Goal: Transaction & Acquisition: Purchase product/service

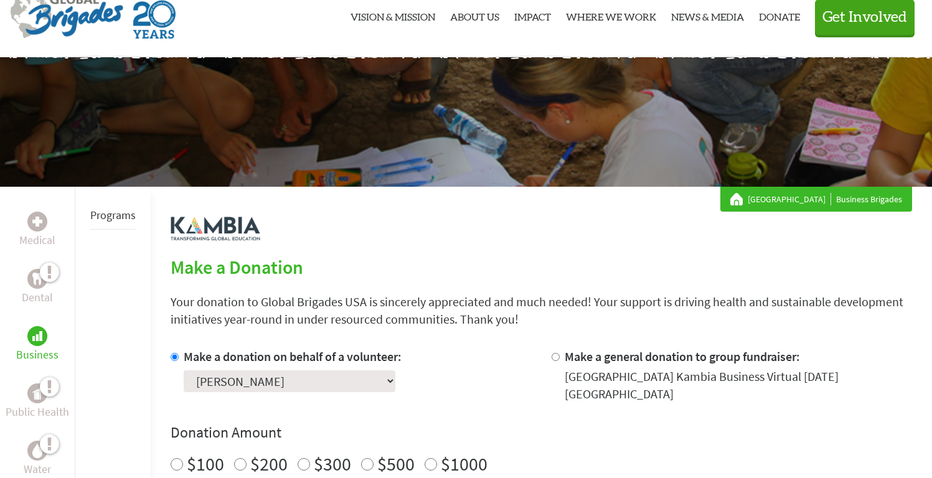
scroll to position [296, 0]
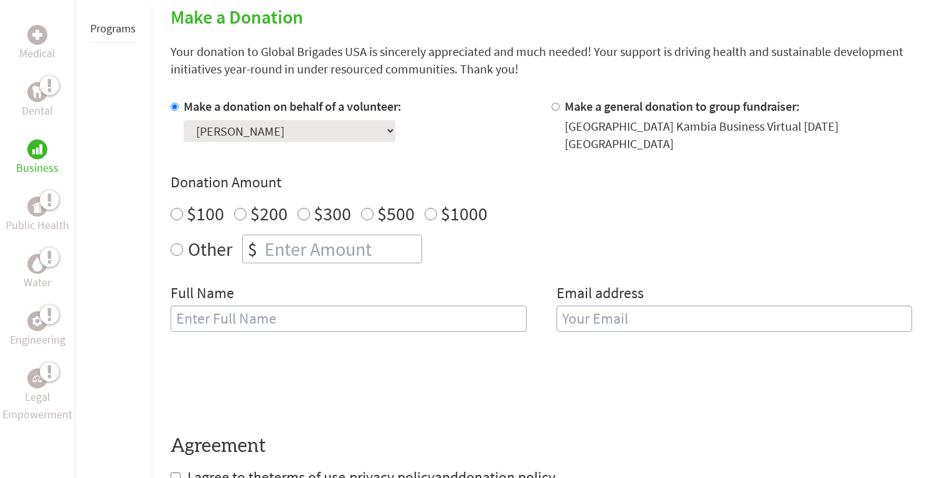
click at [309, 130] on select "Select a volunteer... Alexa Garcia Alexis Read Carolyn Jara Charlie Revy Damian…" at bounding box center [290, 131] width 212 height 22
click at [184, 120] on select "Select a volunteer... Alexa Garcia Alexis Read Carolyn Jara Charlie Revy Damian…" at bounding box center [290, 131] width 212 height 22
radio input "true"
click at [273, 246] on input "number" at bounding box center [341, 248] width 159 height 27
type input "125"
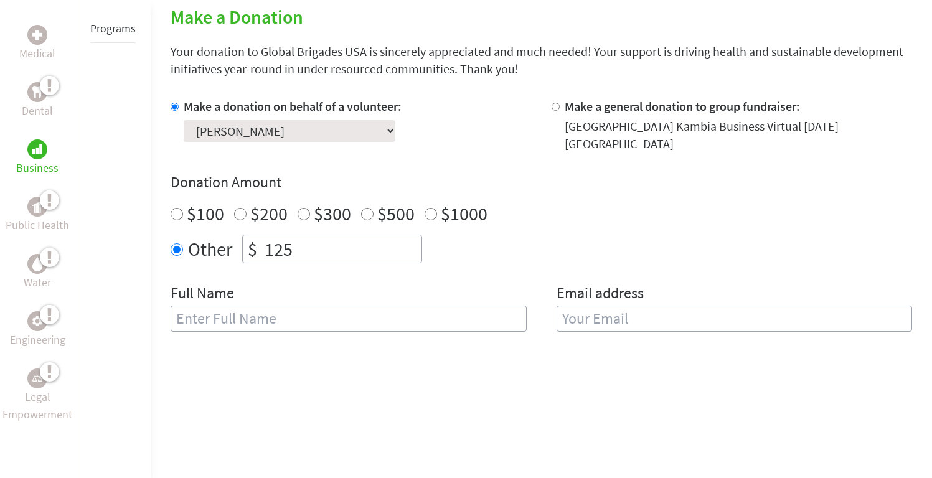
click at [449, 325] on input "text" at bounding box center [349, 319] width 356 height 26
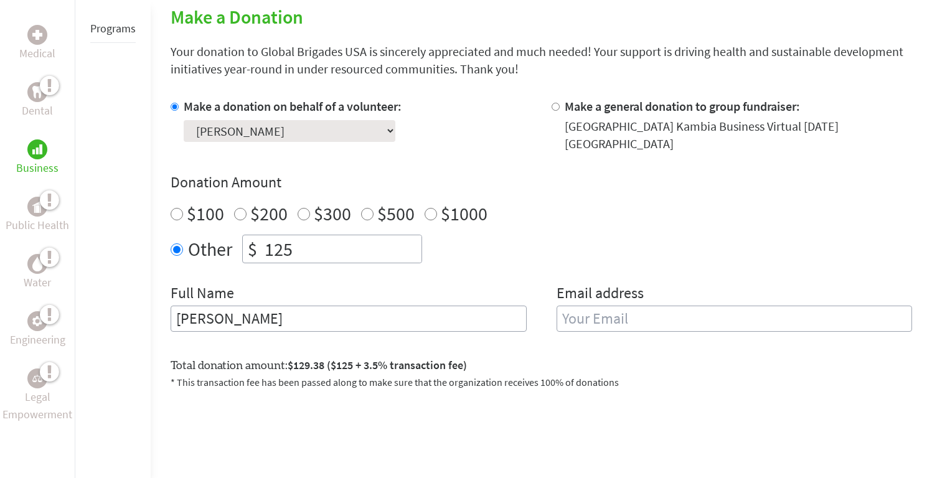
type input "Sharon"
type input "Ambrosio"
click at [426, 348] on form "Make a donation on behalf of a volunteer: Select a volunteer... Alexa Garcia Al…" at bounding box center [541, 314] width 741 height 433
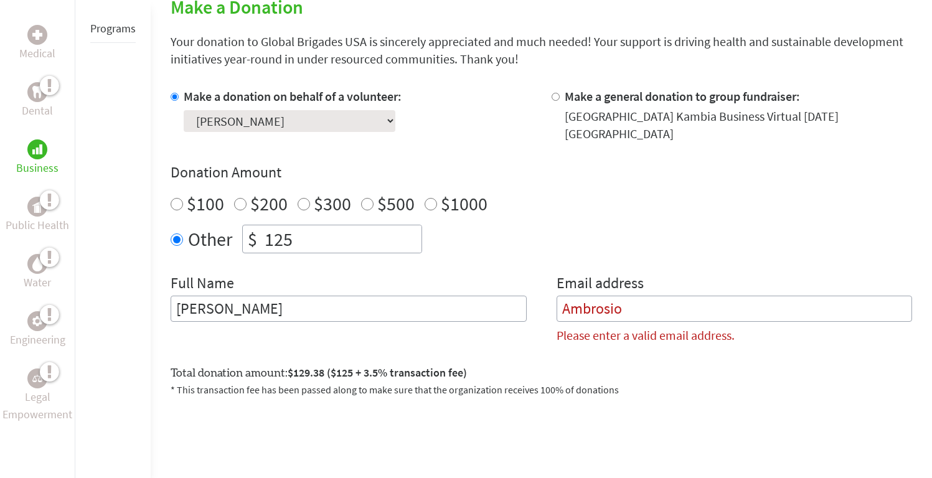
scroll to position [311, 0]
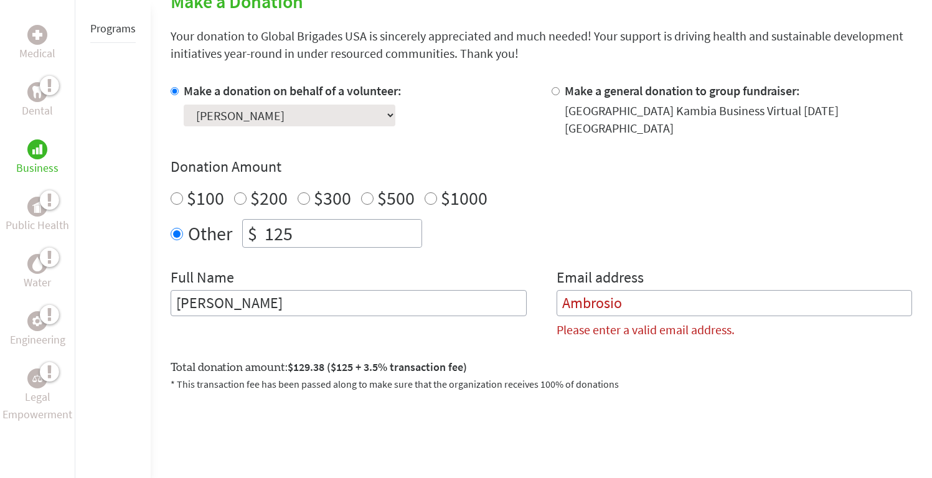
click at [639, 297] on input "Ambrosio" at bounding box center [735, 303] width 356 height 26
click at [414, 321] on div "Full Name Sharon" at bounding box center [349, 308] width 356 height 81
click at [408, 309] on input "Sharon" at bounding box center [349, 303] width 356 height 26
click at [591, 309] on input "Ambrosio" at bounding box center [735, 303] width 356 height 26
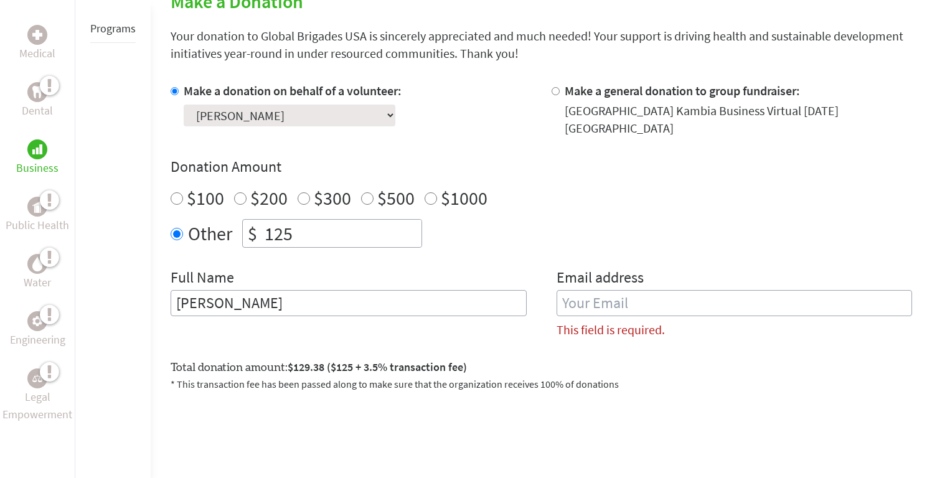
click at [458, 309] on input "Sharon" at bounding box center [349, 303] width 356 height 26
paste input "Ambrosio"
type input "[PERSON_NAME]"
click at [635, 297] on input "email" at bounding box center [735, 303] width 356 height 26
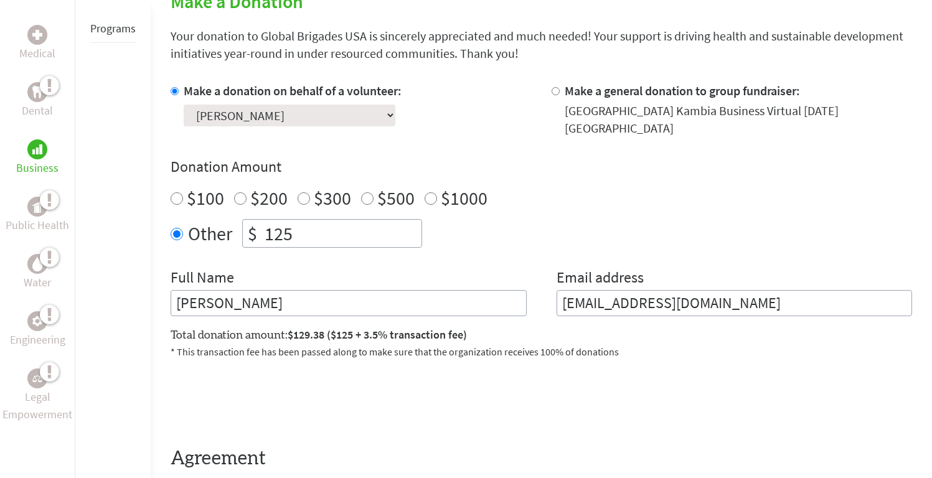
type input "ambrosiol1@montclair.edu"
click at [475, 371] on form "Make a donation on behalf of a volunteer: Select a volunteer... Alexa Garcia Al…" at bounding box center [541, 291] width 741 height 418
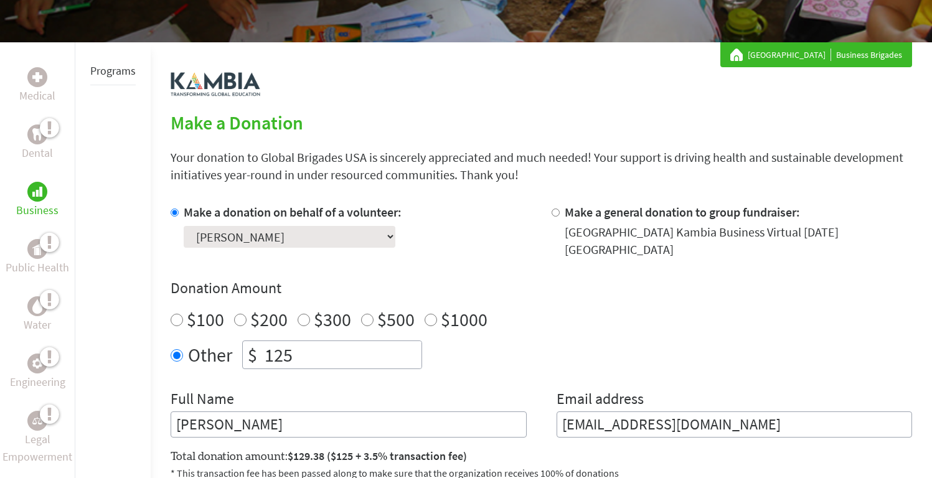
scroll to position [189, 0]
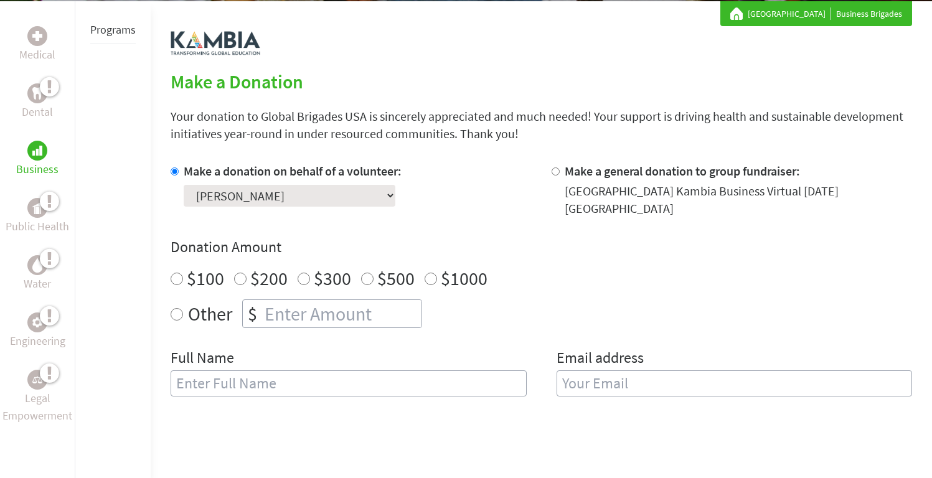
scroll to position [232, 0]
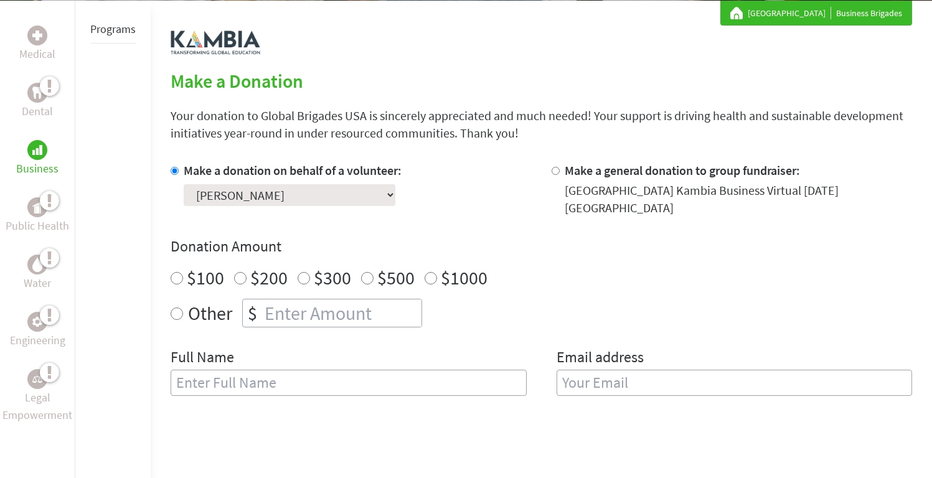
radio input "true"
click at [303, 321] on input "number" at bounding box center [341, 312] width 159 height 27
type input "125"
click at [586, 425] on form "Make a donation on behalf of a volunteer: Select a volunteer... Alexa Garcia Al…" at bounding box center [541, 378] width 741 height 433
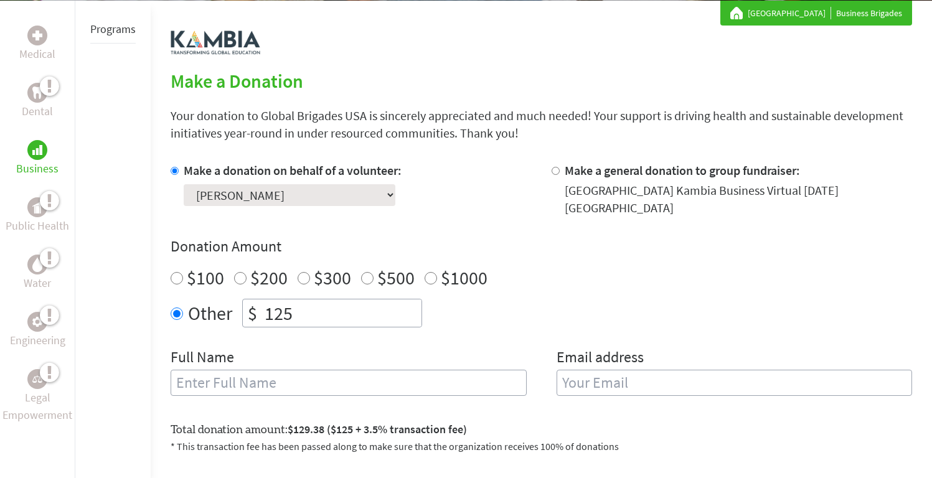
click at [429, 386] on input "text" at bounding box center [349, 383] width 356 height 26
type input "[PERSON_NAME]"
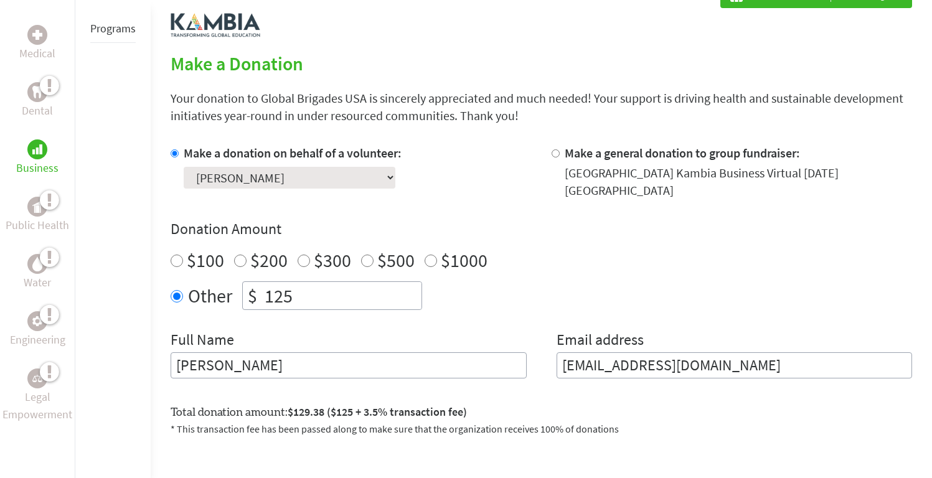
scroll to position [516, 0]
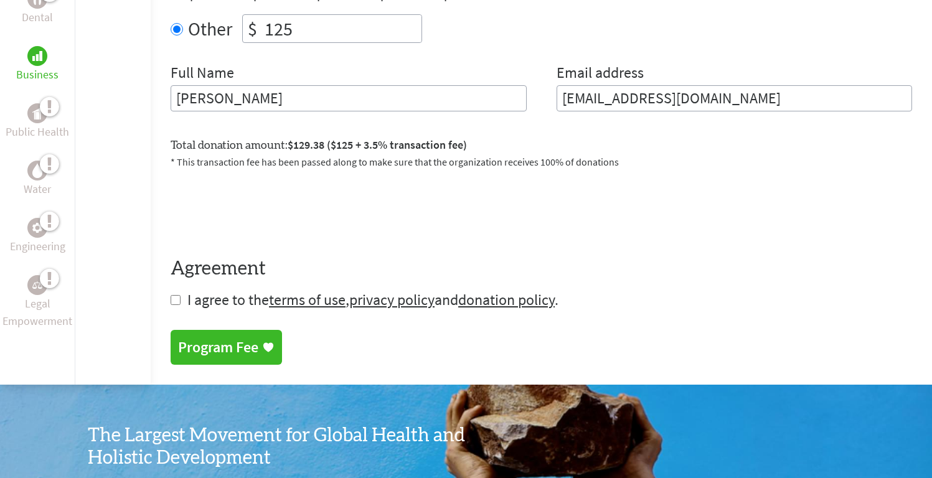
type input "ambrosiol1@montclair.edu"
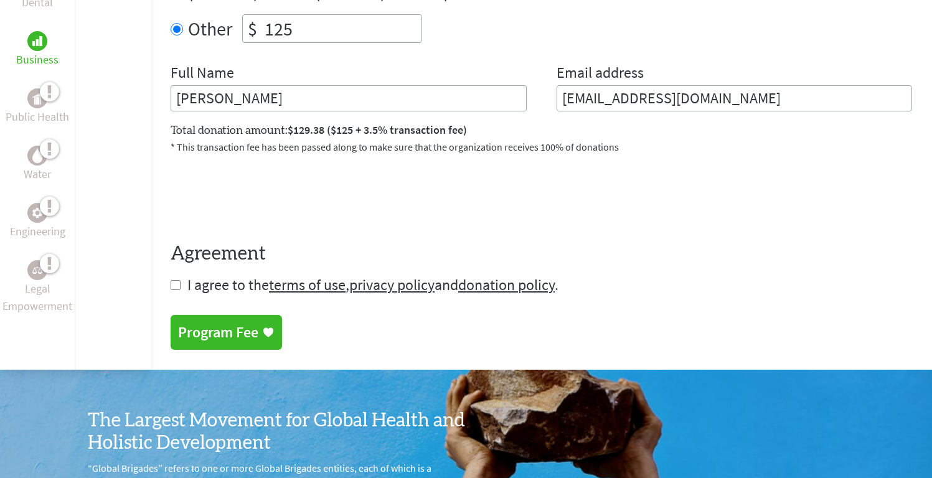
click at [169, 283] on div "Medical Dental Business Public Health Water Engineering Legal Empowerment Progr…" at bounding box center [466, 43] width 932 height 654
click at [169, 282] on div "Medical Dental Business Public Health Water Engineering Legal Empowerment Progr…" at bounding box center [466, 43] width 932 height 654
click at [179, 286] on input "checkbox" at bounding box center [176, 285] width 10 height 10
checkbox input "true"
click at [237, 324] on div "Program Fee" at bounding box center [218, 334] width 80 height 20
